Goal: Task Accomplishment & Management: Manage account settings

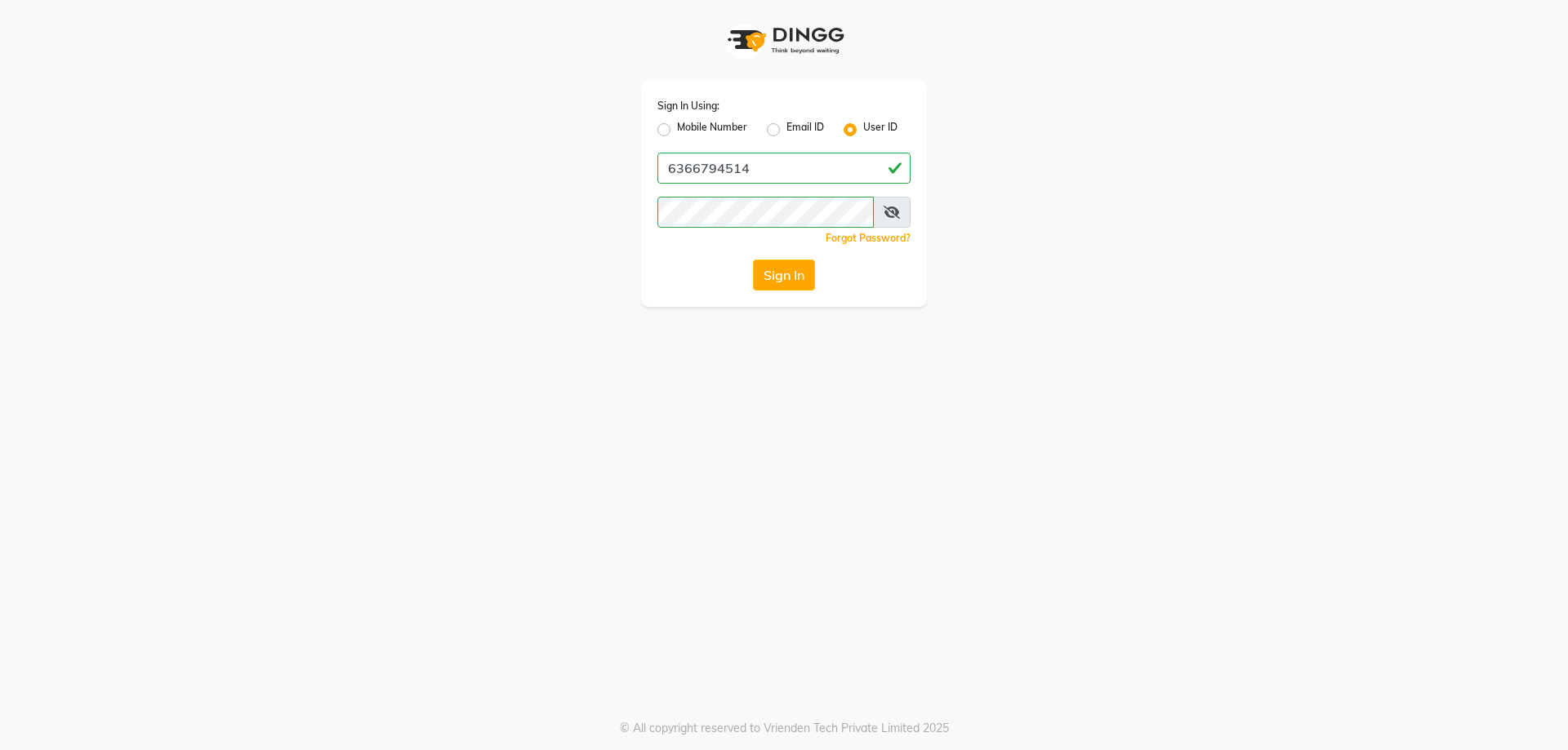
click at [677, 130] on label "Mobile Number" at bounding box center [712, 130] width 71 height 20
click at [677, 130] on input "Mobile Number" at bounding box center [682, 125] width 11 height 11
radio input "true"
radio input "false"
click at [835, 163] on input "Username" at bounding box center [811, 168] width 198 height 31
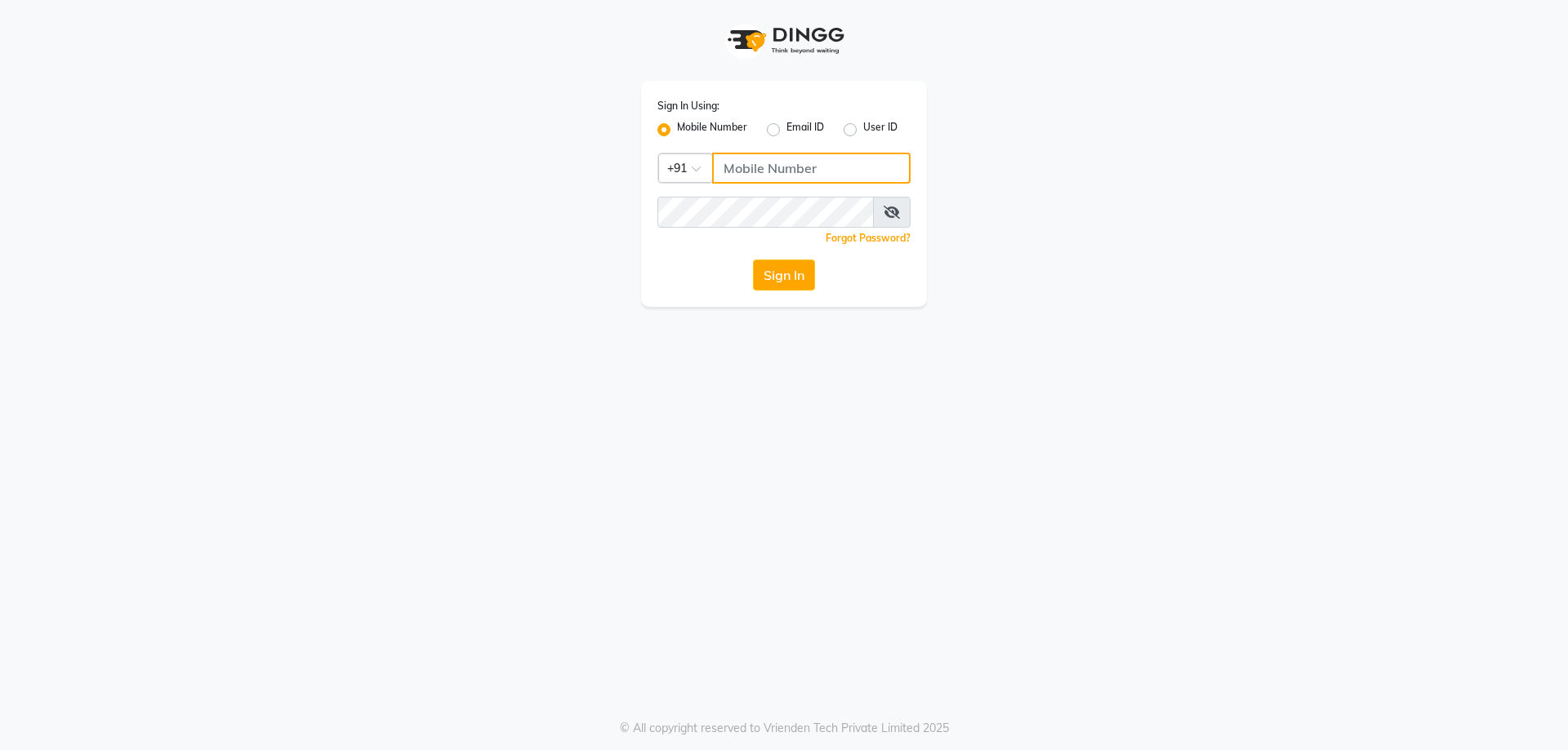
type input "9845753319"
click at [774, 282] on button "Sign In" at bounding box center [783, 275] width 62 height 31
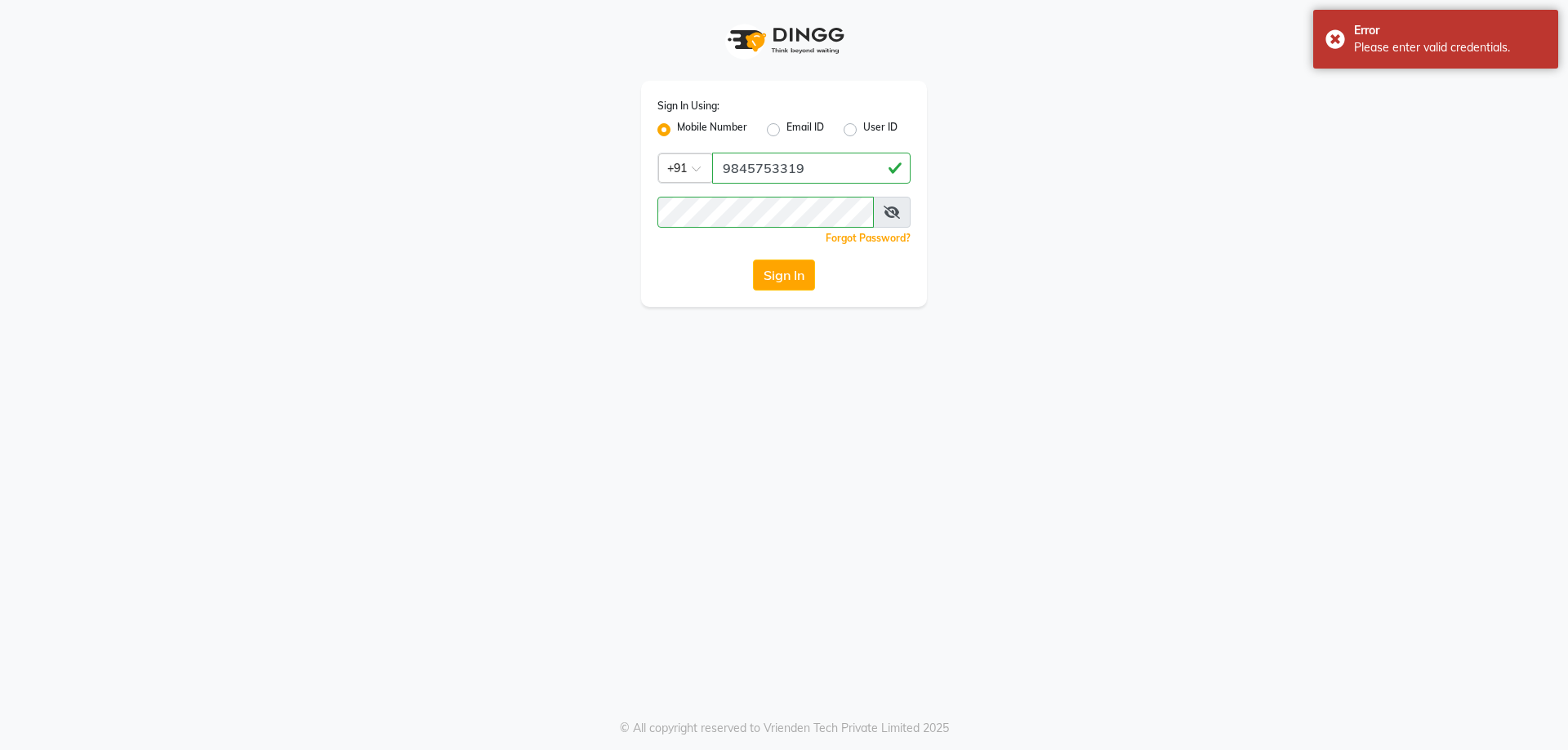
click at [1040, 306] on div "Sign In Using: Mobile Number Email ID User ID Country Code × [PHONE_NUMBER] Rem…" at bounding box center [784, 153] width 931 height 307
click at [788, 270] on button "Sign In" at bounding box center [783, 275] width 62 height 31
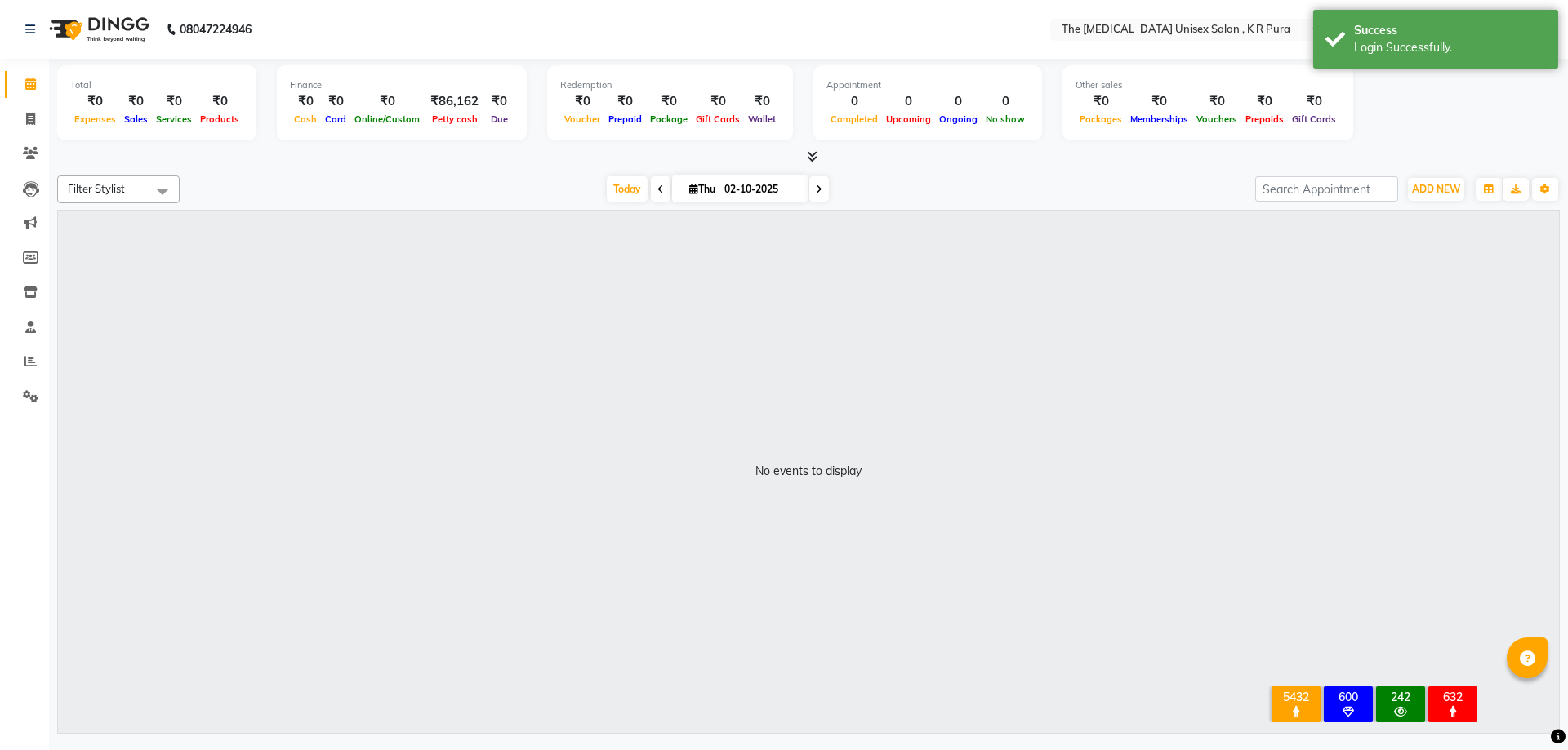
click at [813, 161] on icon at bounding box center [811, 156] width 11 height 12
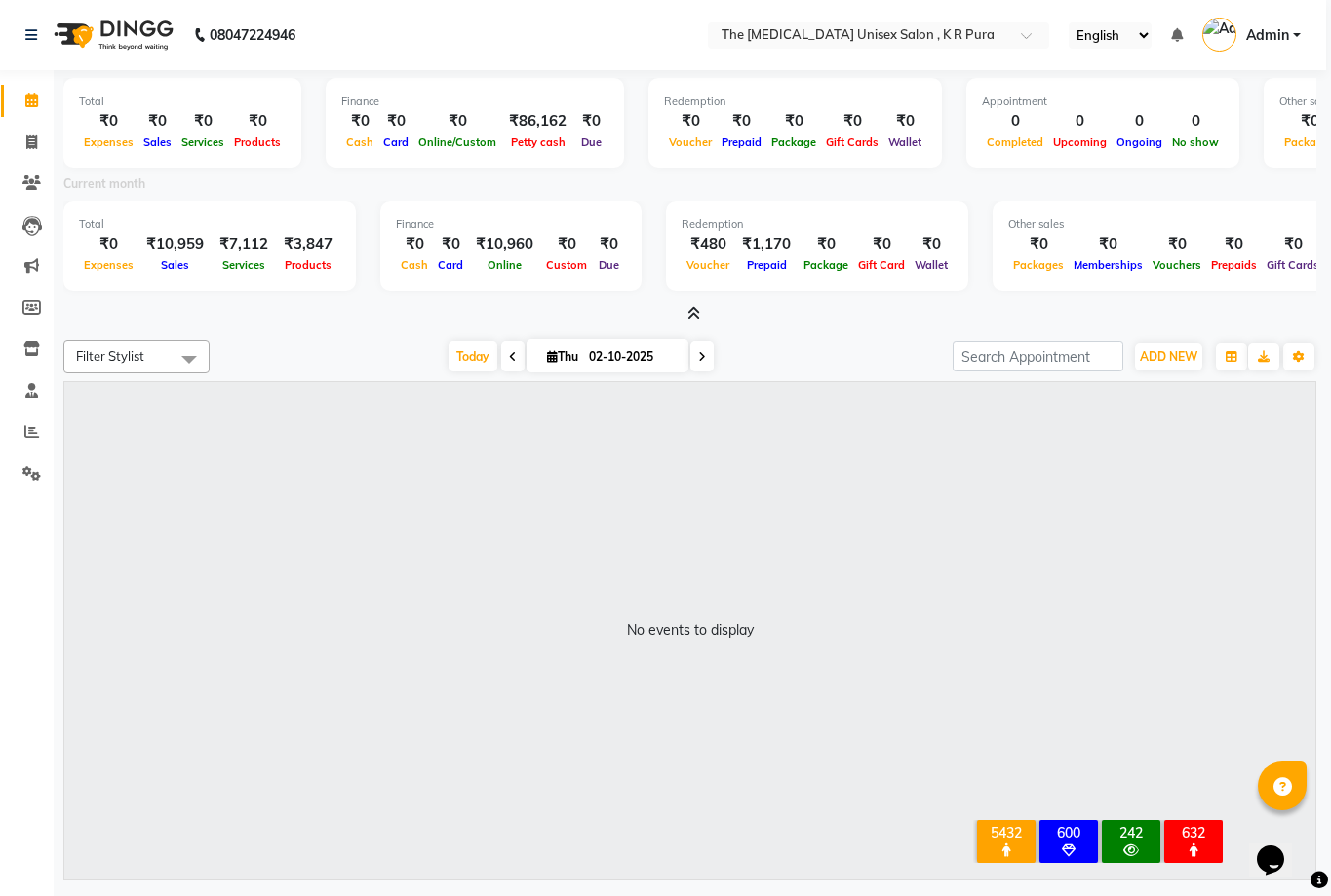
click at [815, 644] on div "No events to display" at bounding box center [690, 631] width 1252 height 498
click at [1083, 440] on div "No events to display" at bounding box center [690, 631] width 1252 height 498
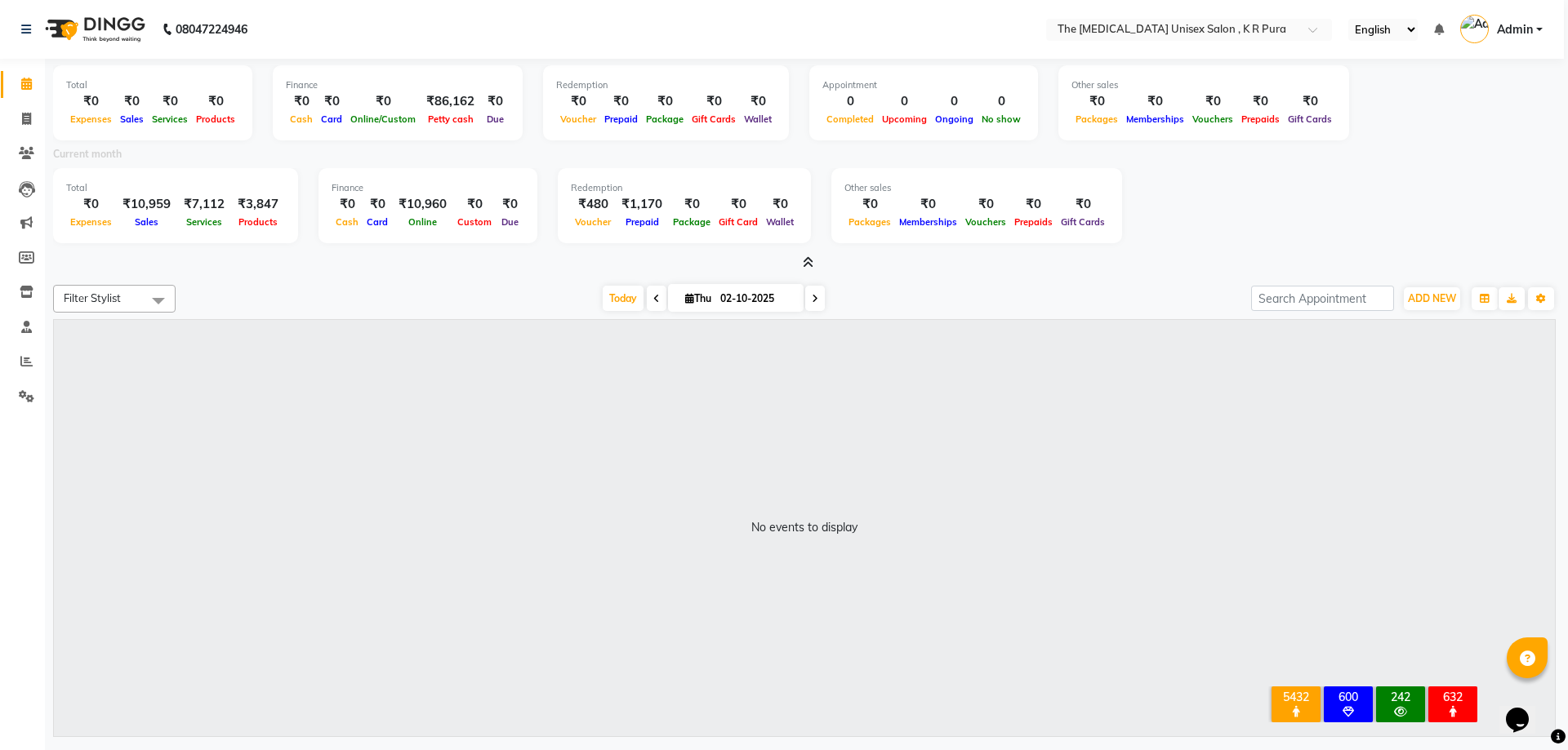
click at [859, 482] on div "No events to display" at bounding box center [804, 528] width 1501 height 416
